Goal: Contribute content: Add original content to the website for others to see

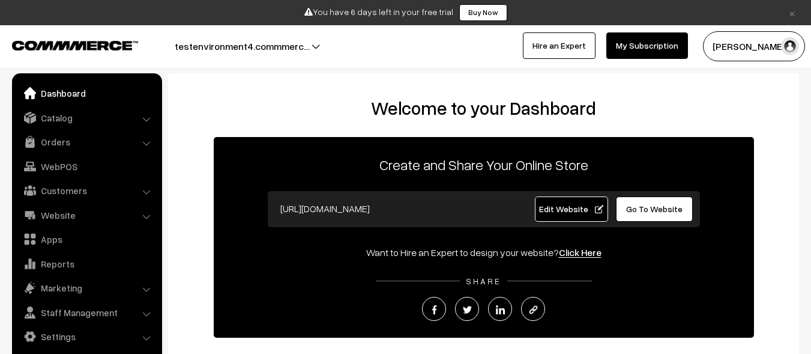
click at [86, 117] on link "Catalog" at bounding box center [86, 118] width 143 height 22
click at [0, 0] on link "Products" at bounding box center [0, 0] width 0 height 0
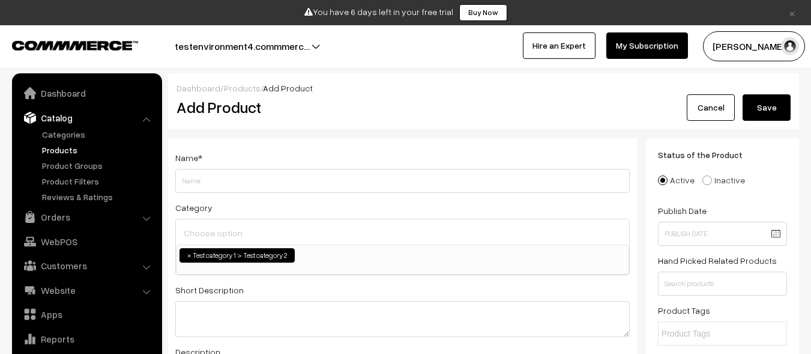
select select "2"
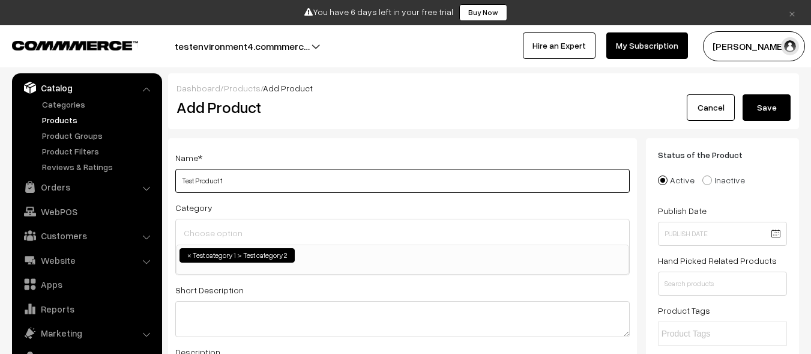
type input "Test Product 1"
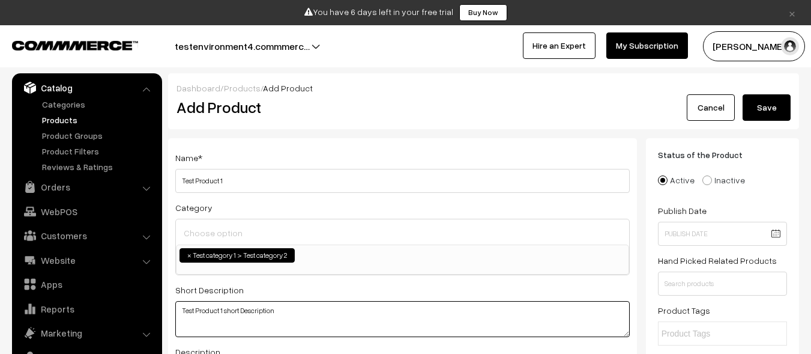
type textarea "Test Product 1 short Description"
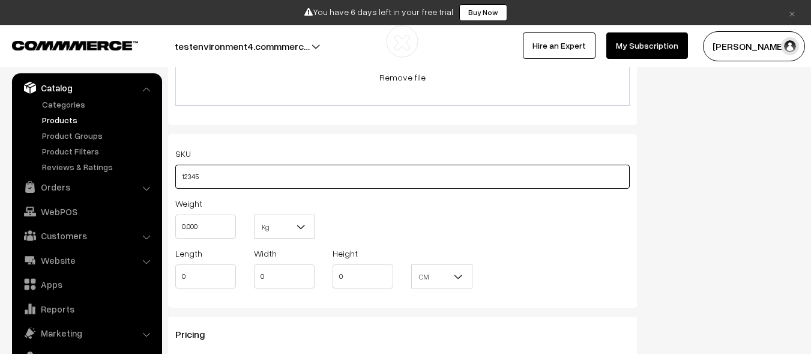
type input "12345"
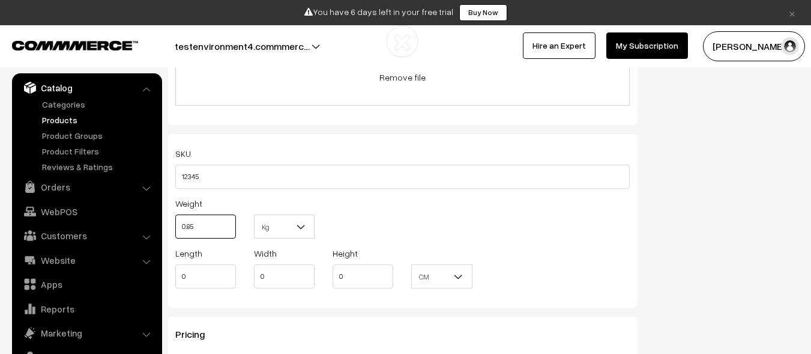
type input "0.85"
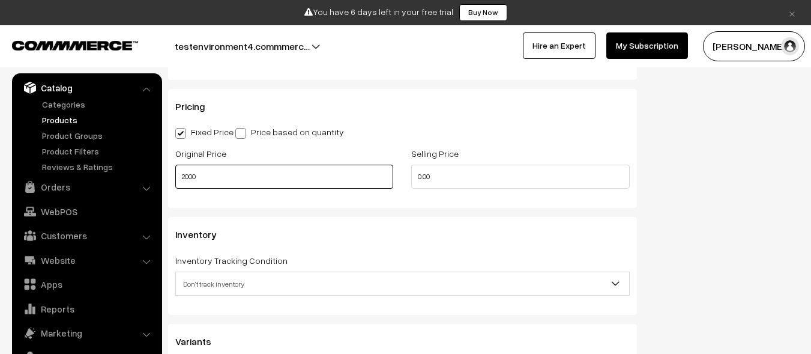
type input "2000"
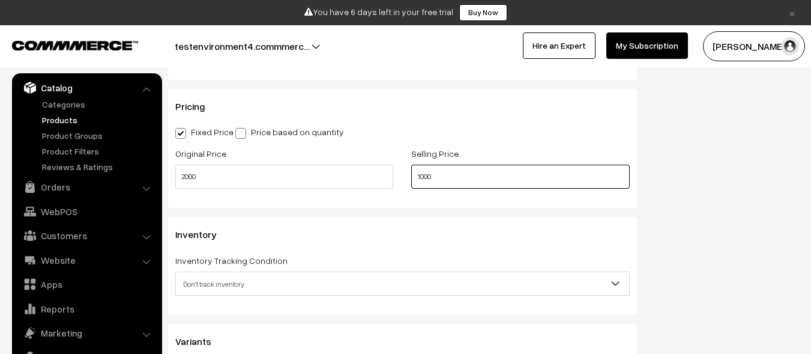
type input "1000"
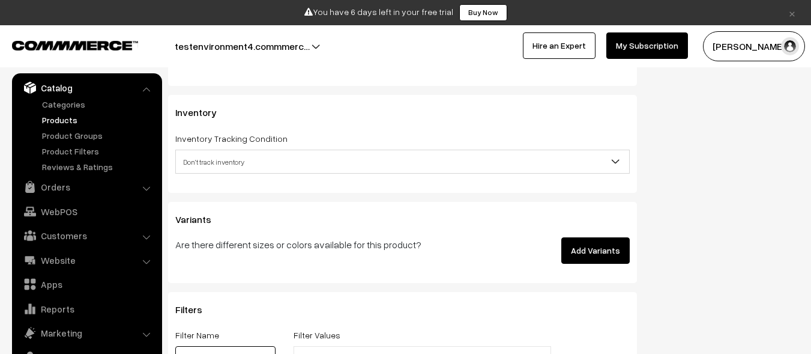
scroll to position [1171, 0]
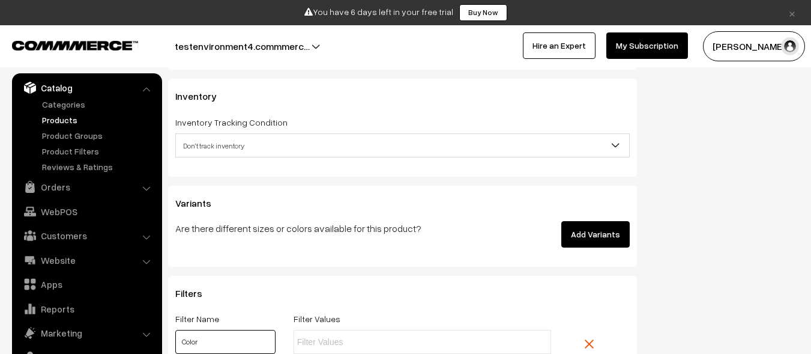
type input "Color"
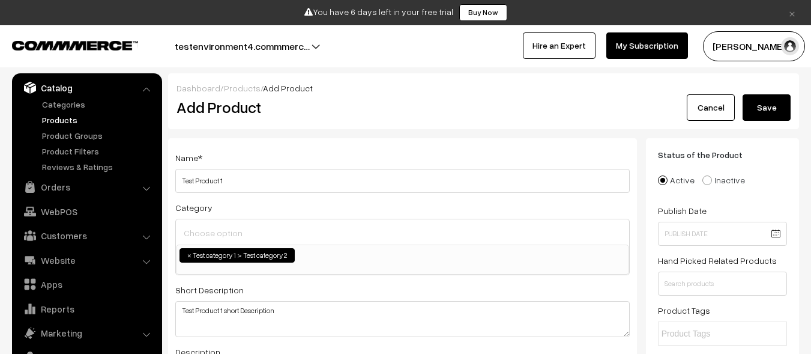
type input "Red"
click at [767, 107] on button "Save" at bounding box center [767, 107] width 48 height 26
